Goal: Navigation & Orientation: Find specific page/section

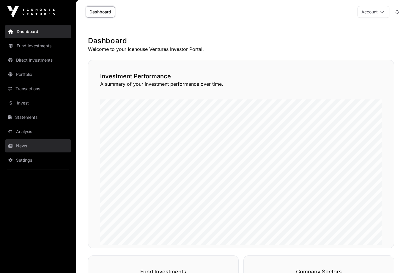
click at [18, 144] on link "News" at bounding box center [38, 145] width 67 height 13
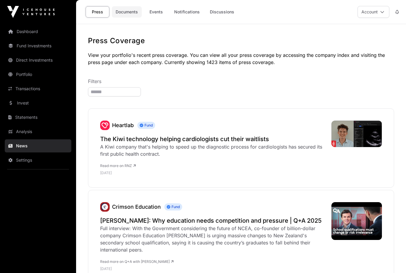
click at [132, 12] on link "Documents" at bounding box center [127, 11] width 30 height 11
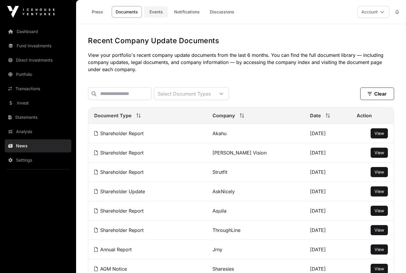
click at [161, 9] on link "Events" at bounding box center [156, 11] width 24 height 11
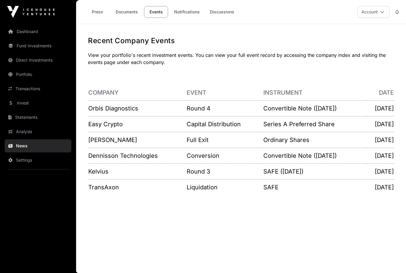
scroll to position [8, 0]
click at [23, 89] on link "Transactions" at bounding box center [38, 88] width 67 height 13
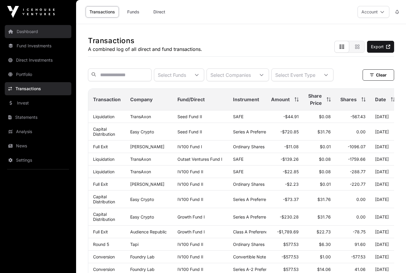
click at [21, 37] on link "Dashboard" at bounding box center [38, 31] width 67 height 13
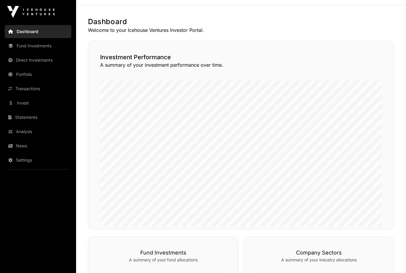
scroll to position [21, 0]
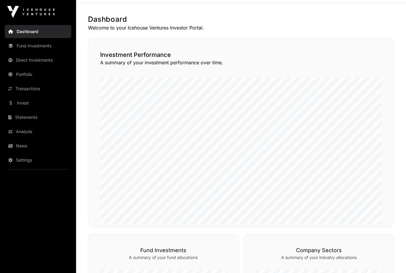
click at [394, 119] on div "Investment Performance A summary of your investment performance over time." at bounding box center [241, 132] width 306 height 188
click at [388, 119] on div "Investment Performance A summary of your investment performance over time." at bounding box center [241, 132] width 306 height 188
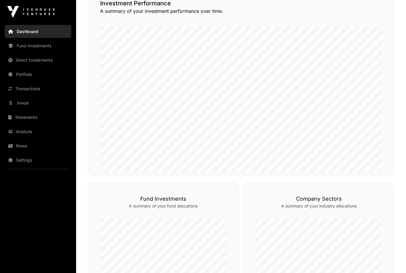
scroll to position [73, 0]
click at [23, 44] on link "Fund Investments" at bounding box center [38, 45] width 67 height 13
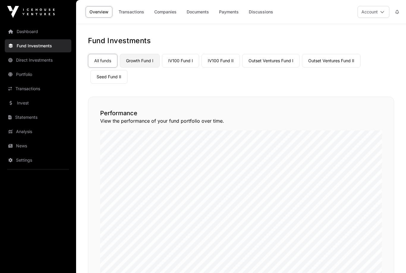
click at [144, 59] on link "Growth Fund I" at bounding box center [140, 61] width 40 height 14
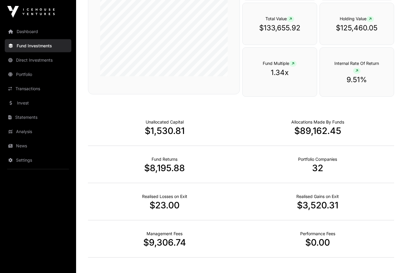
scroll to position [156, 0]
